Goal: Information Seeking & Learning: Learn about a topic

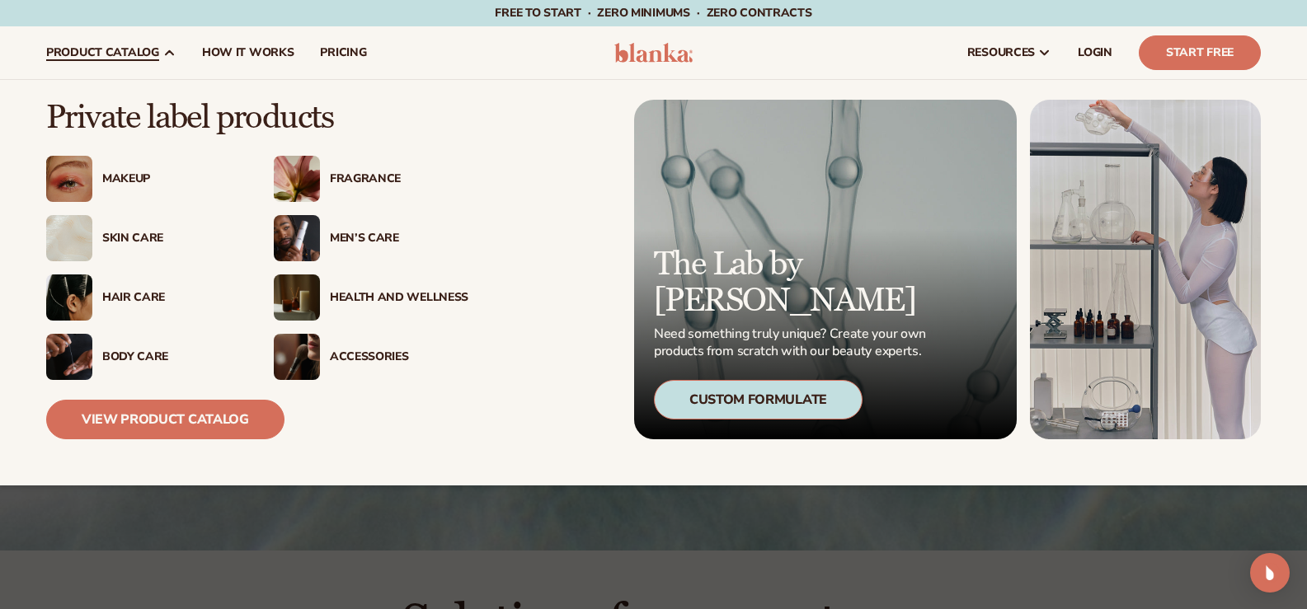
click at [123, 353] on div "Body Care" at bounding box center [171, 357] width 139 height 14
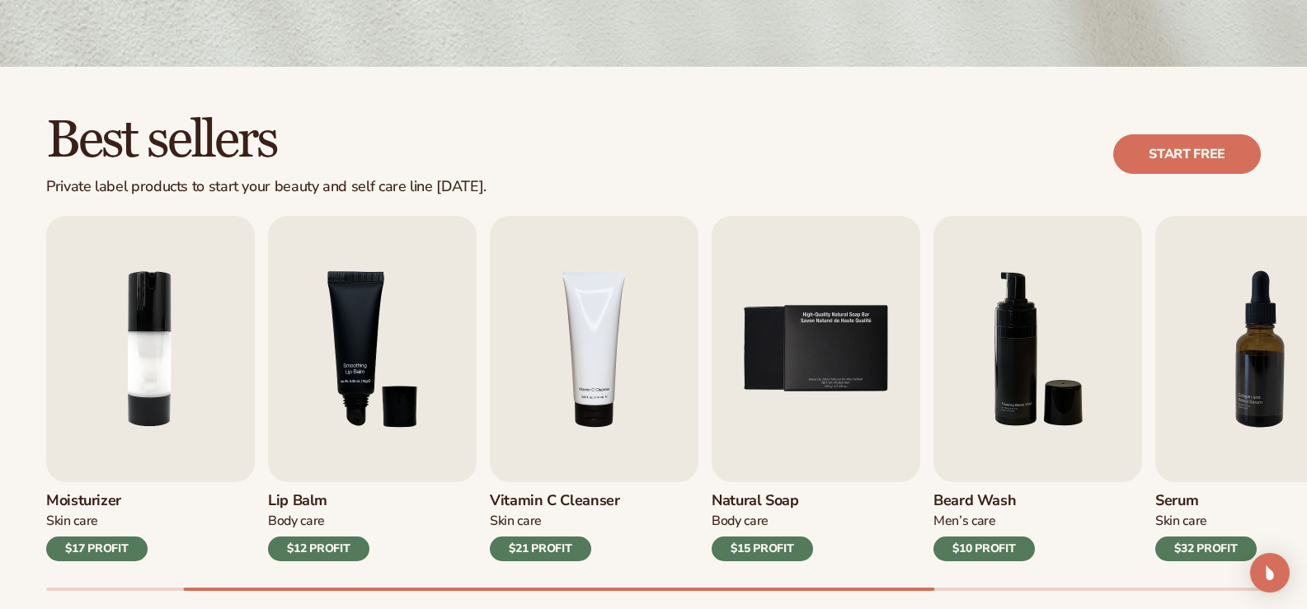
scroll to position [577, 0]
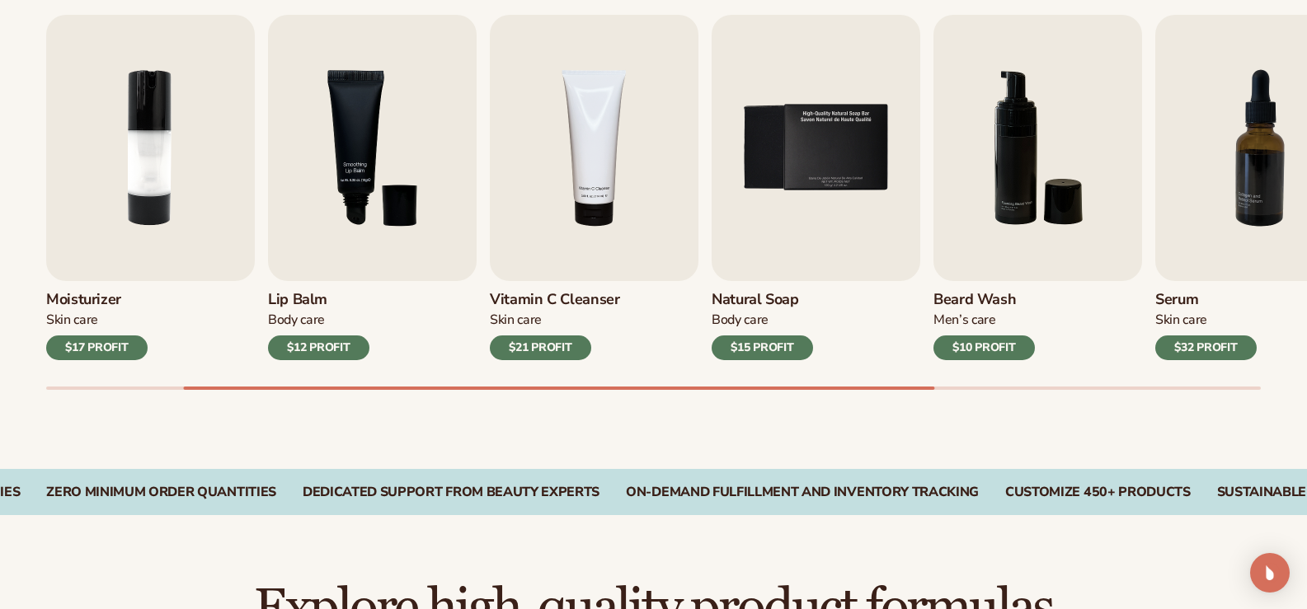
click at [776, 344] on div "$15 PROFIT" at bounding box center [762, 348] width 101 height 25
click at [764, 165] on img "5 / 9" at bounding box center [816, 148] width 209 height 266
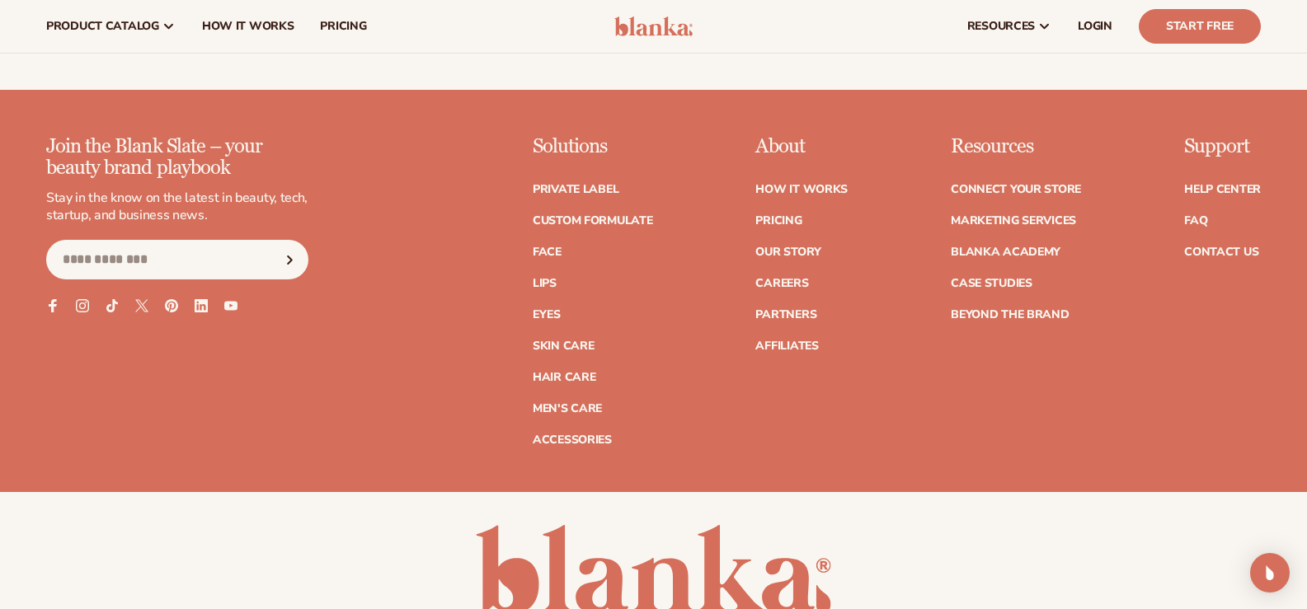
scroll to position [2985, 0]
click at [1194, 221] on link "FAQ" at bounding box center [1195, 222] width 23 height 12
